Goal: Task Accomplishment & Management: Complete application form

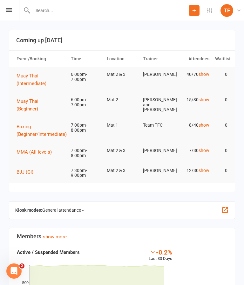
click at [17, 6] on div "Prospect Member Non-attending contact Class / event Appointment Grading event T…" at bounding box center [122, 10] width 244 height 21
click at [8, 16] on div "Prospect Member Non-attending contact Class / event Appointment Grading event T…" at bounding box center [122, 10] width 244 height 21
click at [7, 11] on icon at bounding box center [9, 10] width 6 height 4
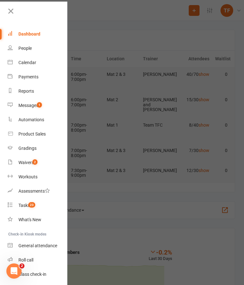
click at [35, 51] on link "People" at bounding box center [38, 48] width 60 height 14
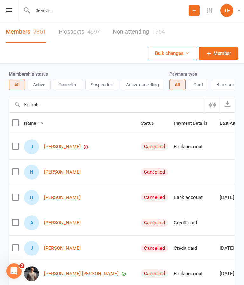
click at [84, 33] on link "Prospects 4697" at bounding box center [79, 32] width 41 height 22
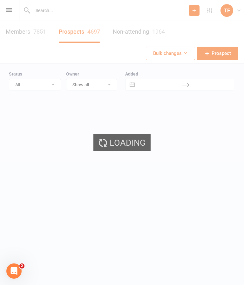
select select "25"
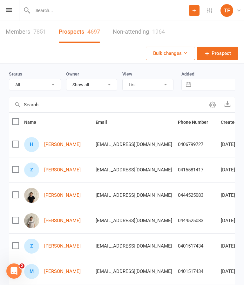
click at [45, 168] on link "[PERSON_NAME]" at bounding box center [62, 169] width 37 height 5
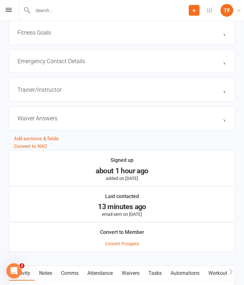
click at [136, 273] on link "Waivers" at bounding box center [130, 273] width 27 height 15
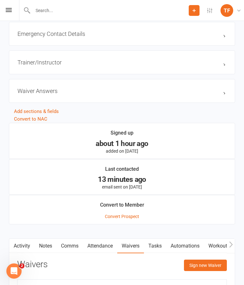
scroll to position [503, 0]
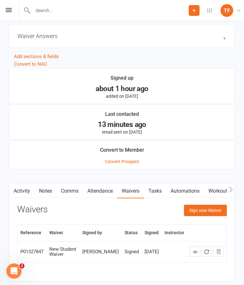
scroll to position [572, 0]
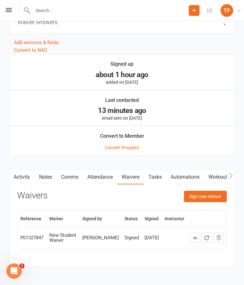
click at [207, 193] on button "Sign new Waiver" at bounding box center [205, 196] width 43 height 11
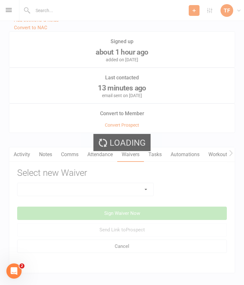
scroll to position [596, 0]
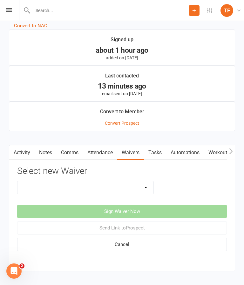
click at [137, 191] on select "Direct Debit Contract New Student Waiver Online - Adults - 12 Month DD Online -…" at bounding box center [85, 187] width 136 height 13
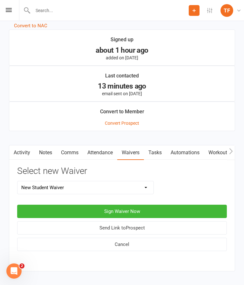
click at [125, 191] on select "Direct Debit Contract New Student Waiver Online - Adults - 12 Month DD Online -…" at bounding box center [85, 187] width 136 height 13
select select "2207"
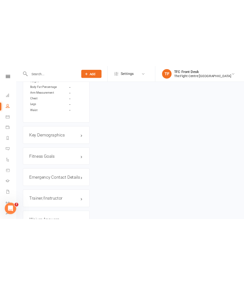
scroll to position [587, 0]
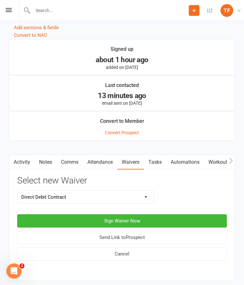
click at [159, 221] on button "Sign Waiver Now" at bounding box center [122, 220] width 210 height 13
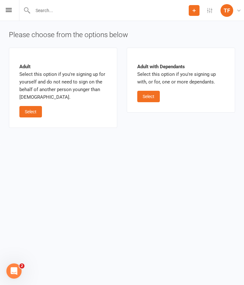
click at [34, 111] on button "Select" at bounding box center [30, 111] width 23 height 11
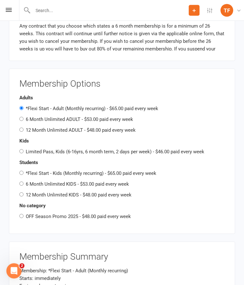
scroll to position [694, 0]
click at [117, 117] on label "6 Month Unlimited ADULT - $53.00 paid every week" at bounding box center [79, 120] width 107 height 6
click at [23, 117] on input "6 Month Unlimited ADULT - $53.00 paid every week" at bounding box center [21, 119] width 4 height 4
radio input "true"
radio input "false"
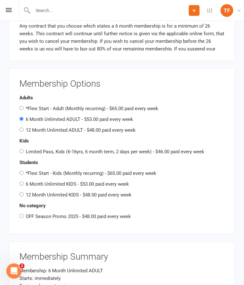
click at [21, 128] on input "12 Month Unlimited ADULT - $48.00 paid every week" at bounding box center [21, 130] width 4 height 4
radio input "true"
radio input "false"
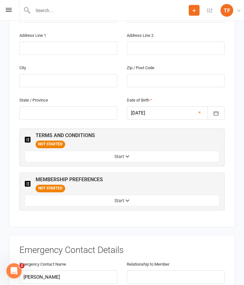
click at [152, 195] on button "Start" at bounding box center [122, 200] width 194 height 11
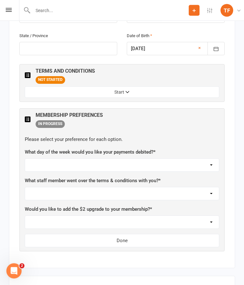
click at [152, 188] on select "Not sure [PERSON_NAME] [PERSON_NAME] [PERSON_NAME] [PERSON_NAME] [PERSON_NAME] …" at bounding box center [122, 194] width 194 height 13
select select "[PERSON_NAME]"
click at [130, 159] on select "[DATE] [DATE] [DATE] [DATE] [DATE]" at bounding box center [122, 165] width 194 height 13
select select "[DATE]"
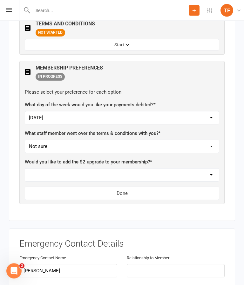
click at [173, 169] on select "Yes, please add Not at this time" at bounding box center [122, 175] width 194 height 13
select select "Not at this time"
click at [154, 187] on button "Done" at bounding box center [122, 193] width 194 height 13
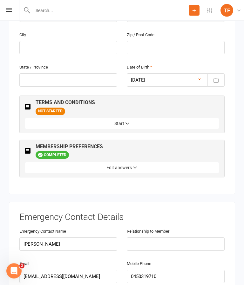
click at [163, 118] on button "Start" at bounding box center [122, 123] width 194 height 11
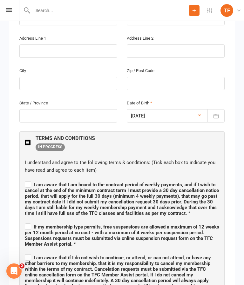
scroll to position [278, 0]
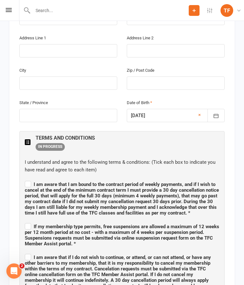
click at [31, 182] on span "I am aware that I am bound to the contract period of weekly payments, and if I …" at bounding box center [122, 199] width 194 height 34
click at [31, 179] on input "I am aware that I am bound to the contract period of weekly payments, and if I …" at bounding box center [122, 179] width 194 height 0
checkbox input "true"
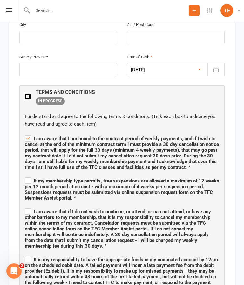
scroll to position [324, 0]
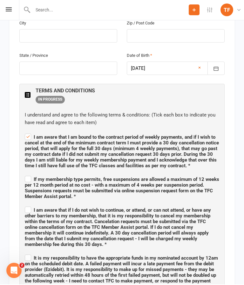
click at [30, 175] on label "If my membership type permits, free suspensions are allowed a maximum of 12 wee…" at bounding box center [122, 187] width 194 height 25
click at [30, 174] on input "If my membership type permits, free suspensions are allowed a maximum of 12 wee…" at bounding box center [122, 174] width 194 height 0
checkbox input "true"
click at [26, 205] on label "I am aware that if I do not wish to continue, or attend, or can not attend, or …" at bounding box center [122, 226] width 194 height 42
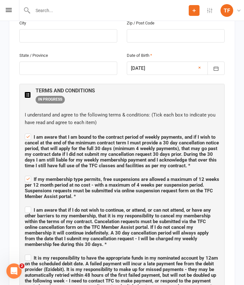
click at [26, 204] on input "I am aware that if I do not wish to continue, or attend, or can not attend, or …" at bounding box center [122, 204] width 194 height 0
checkbox input "true"
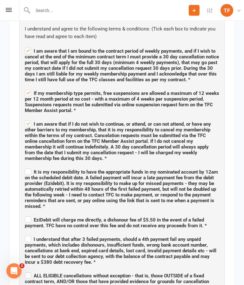
scroll to position [410, 0]
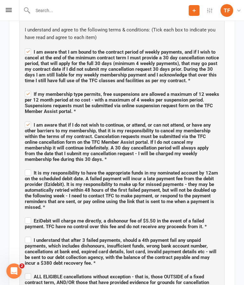
click at [30, 168] on label "It is my responsibility to have the appropriate funds in my nominated account b…" at bounding box center [122, 189] width 194 height 42
click at [30, 167] on input "It is my responsibility to have the appropriate funds in my nominated account b…" at bounding box center [122, 167] width 194 height 0
checkbox input "true"
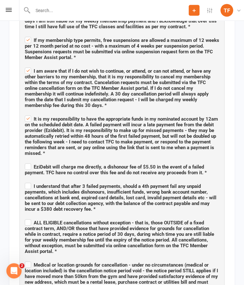
scroll to position [464, 0]
click at [29, 162] on label "EziDebit will charge me directly, a dishonour fee of $5.50 in the event of a fa…" at bounding box center [122, 168] width 194 height 13
click at [29, 161] on input "EziDebit will charge me directly, a dishonour fee of $5.50 in the event of a fa…" at bounding box center [122, 161] width 194 height 0
checkbox input "true"
click at [28, 182] on label "I understand that after 3 failed payments, should a 4th payment fail any unpaid…" at bounding box center [122, 197] width 194 height 30
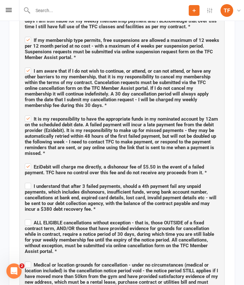
click at [28, 181] on input "I understand that after 3 failed payments, should a 4th payment fail any unpaid…" at bounding box center [122, 181] width 194 height 0
checkbox input "true"
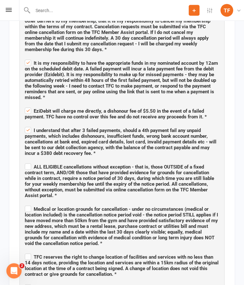
scroll to position [520, 0]
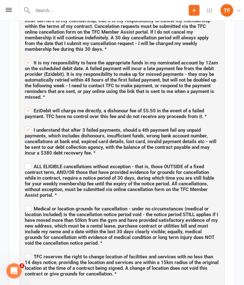
click at [29, 162] on label "ALL ELIGIBLE cancellations without exception - that is, those OUTSIDE of a fixe…" at bounding box center [122, 180] width 194 height 36
click at [29, 161] on input "ALL ELIGIBLE cancellations without exception - that is, those OUTSIDE of a fixe…" at bounding box center [122, 161] width 194 height 0
checkbox input "true"
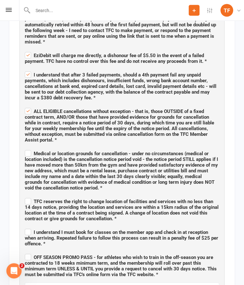
scroll to position [575, 0]
click at [25, 149] on label "Medical or location grounds for cancellation - under no circumstances (medical …" at bounding box center [122, 170] width 194 height 42
click at [25, 148] on input "Medical or location grounds for cancellation - under no circumstances (medical …" at bounding box center [122, 148] width 194 height 0
checkbox input "true"
click at [35, 199] on span "TFC reserves the right to change location of facilities and services with no le…" at bounding box center [122, 210] width 194 height 23
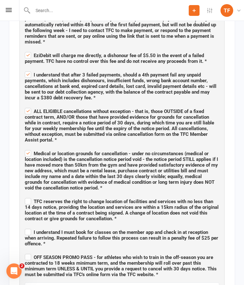
click at [35, 196] on input "TFC reserves the right to change location of facilities and services with no le…" at bounding box center [122, 196] width 194 height 0
checkbox input "true"
click at [30, 228] on label "I understand I must book for classes on the member app and check in at receptio…" at bounding box center [122, 237] width 194 height 19
click at [30, 227] on input "I understand I must book for classes on the member app and check in at receptio…" at bounding box center [122, 227] width 194 height 0
checkbox input "true"
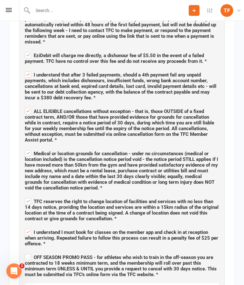
click at [29, 253] on label "OFF SEASON PROMO PASS - for athletes who wish to train in the off-season you ar…" at bounding box center [122, 265] width 194 height 25
click at [29, 252] on input "OFF SEASON PROMO PASS - for athletes who wish to train in the off-season you ar…" at bounding box center [122, 252] width 194 height 0
checkbox input "true"
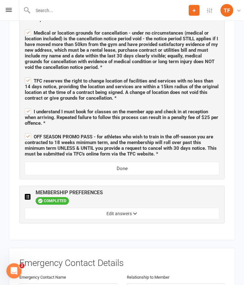
scroll to position [695, 0]
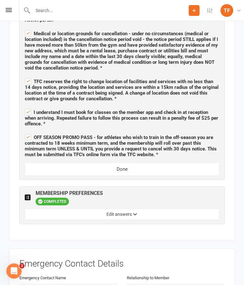
click at [148, 163] on button "Done" at bounding box center [122, 169] width 194 height 13
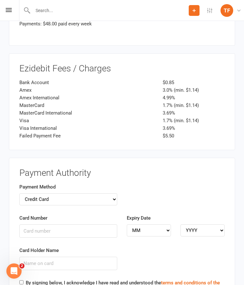
scroll to position [966, 0]
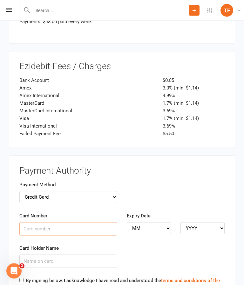
click at [84, 223] on input "Card Number" at bounding box center [68, 229] width 98 height 13
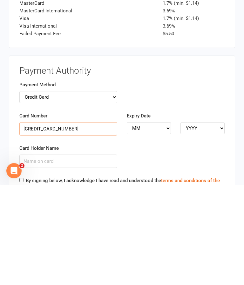
type input "[CREDIT_CARD_NUMBER]"
click at [157, 223] on select "MM 01 02 03 04 05 06 07 08 09 10 11 12" at bounding box center [149, 229] width 44 height 12
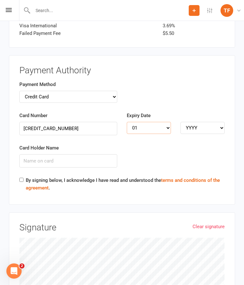
click at [160, 122] on select "MM 01 02 03 04 05 06 07 08 09 10 11 12" at bounding box center [149, 128] width 44 height 12
select select "08"
click at [201, 122] on select "YYYY 2025 2026 2027 2028 2029 2030 2031 2032 2033 2034" at bounding box center [202, 128] width 44 height 12
select select "2026"
click at [97, 154] on input "Card Holder Name" at bounding box center [68, 160] width 98 height 13
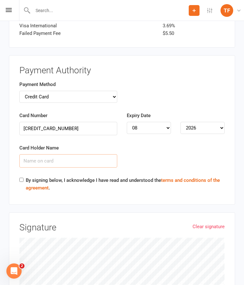
scroll to position [1066, 0]
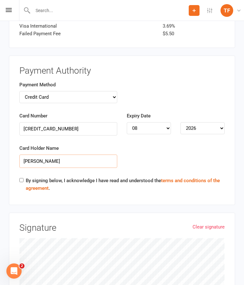
type input "[PERSON_NAME]"
click at [23, 178] on input "By signing below, I acknowledge I have read and understood the terms and condit…" at bounding box center [21, 180] width 4 height 4
checkbox input "true"
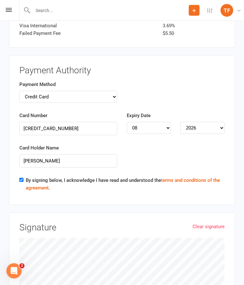
click at [209, 223] on link "Clear signature" at bounding box center [208, 227] width 32 height 8
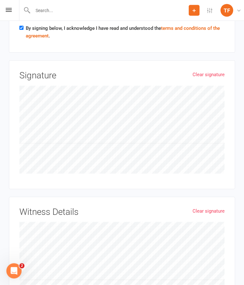
scroll to position [1218, 0]
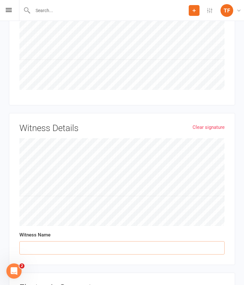
click at [95, 241] on input "text" at bounding box center [121, 247] width 205 height 13
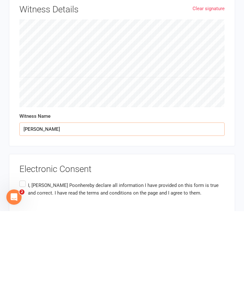
type input "[PERSON_NAME]"
click at [57, 238] on div "Electronic Consent I, [PERSON_NAME] hereby declare all information I have provi…" at bounding box center [121, 260] width 205 height 44
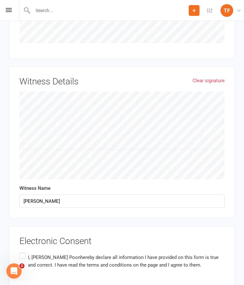
click at [137, 255] on span "hereby declare all information I have provided on this form is true and correct…" at bounding box center [123, 261] width 191 height 13
click at [23, 251] on input "I, [PERSON_NAME] hereby declare all information I have provided on this form is…" at bounding box center [21, 251] width 4 height 0
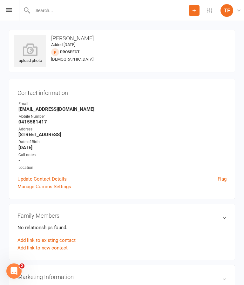
click at [27, 47] on icon at bounding box center [30, 49] width 32 height 13
